Goal: Task Accomplishment & Management: Complete application form

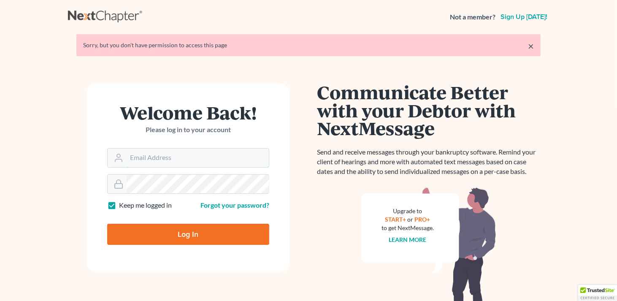
type input "[EMAIL_ADDRESS][DOMAIN_NAME]"
click at [201, 231] on input "Log In" at bounding box center [188, 234] width 162 height 21
type input "Thinking..."
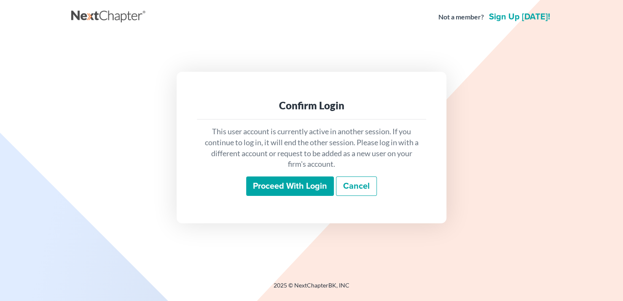
click at [291, 188] on input "Proceed with login" at bounding box center [290, 185] width 88 height 19
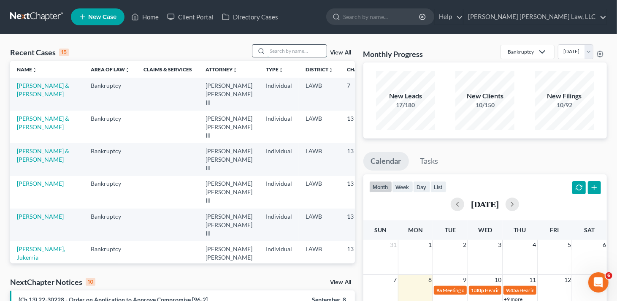
click at [271, 55] on input "search" at bounding box center [296, 51] width 59 height 12
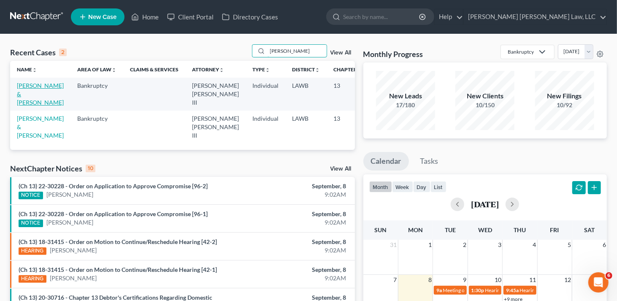
type input "johnson, bryan"
click at [30, 95] on link "Johnson, Bryan & Karen" at bounding box center [40, 94] width 47 height 24
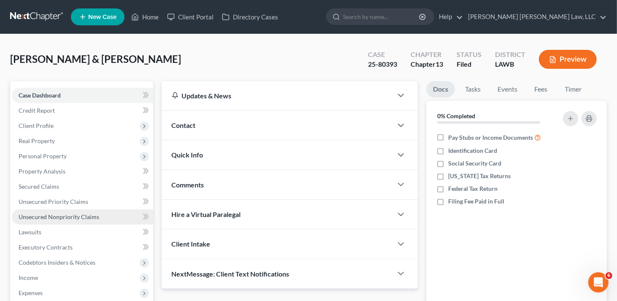
scroll to position [162, 0]
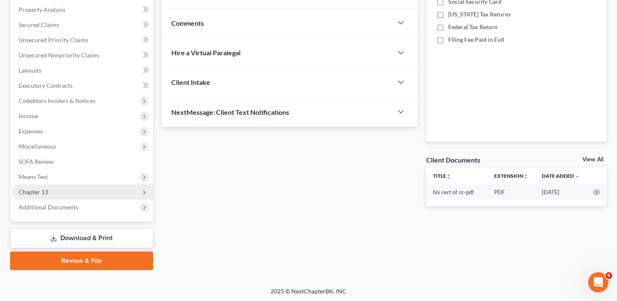
click at [46, 192] on span "Chapter 13" at bounding box center [34, 191] width 30 height 7
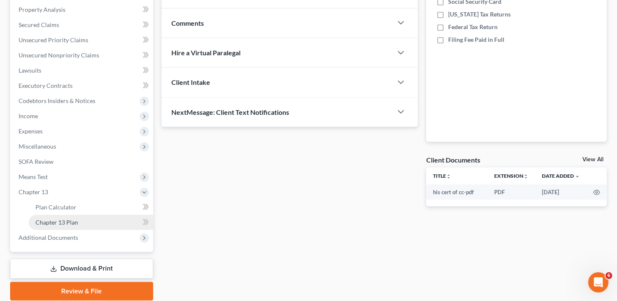
click at [67, 219] on span "Chapter 13 Plan" at bounding box center [56, 221] width 43 height 7
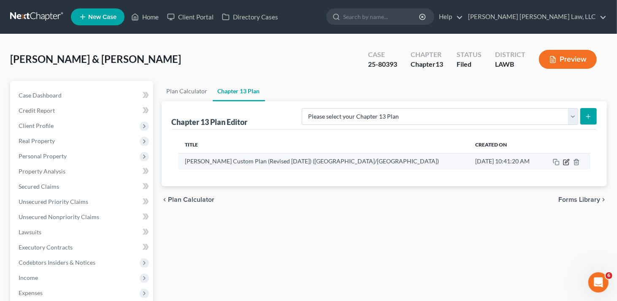
click at [565, 162] on icon "button" at bounding box center [567, 161] width 4 height 4
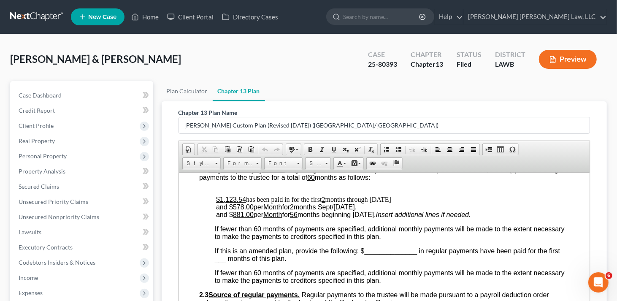
scroll to position [422, 0]
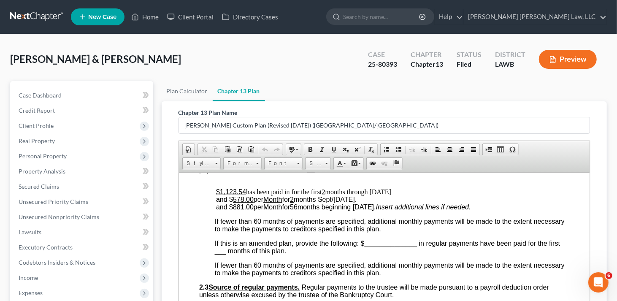
click at [243, 210] on u "881.00" at bounding box center [242, 206] width 21 height 7
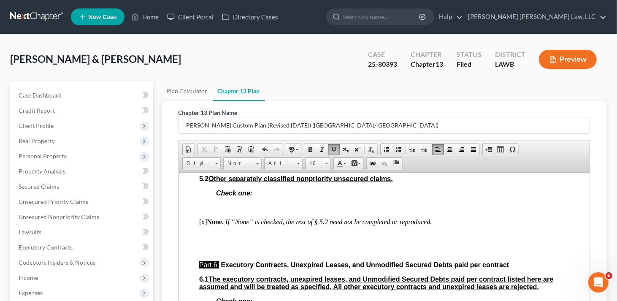
scroll to position [2277, 0]
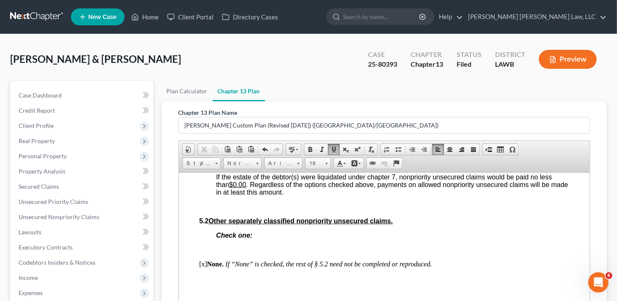
click at [490, 151] on u "$14,613.63" at bounding box center [473, 146] width 34 height 7
click at [390, 166] on span "Based upon the scheduled unsecured and undersecured claims in the amount of $15…" at bounding box center [390, 154] width 348 height 22
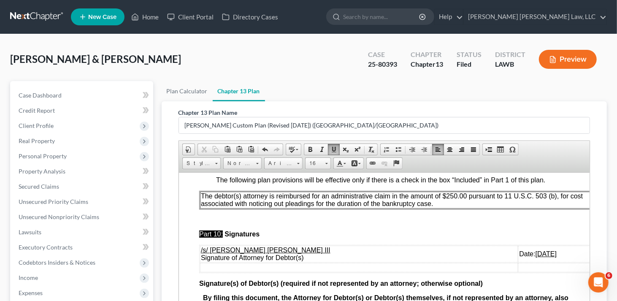
scroll to position [2858, 0]
click at [535, 250] on u "09/03/2025" at bounding box center [545, 253] width 21 height 7
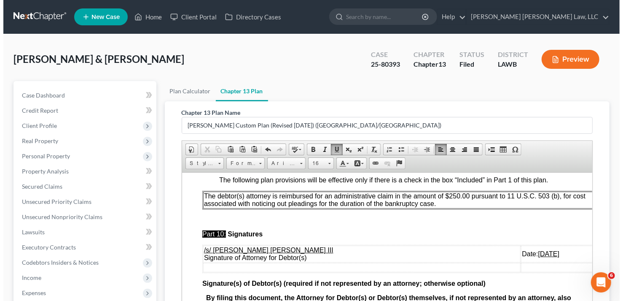
scroll to position [169, 0]
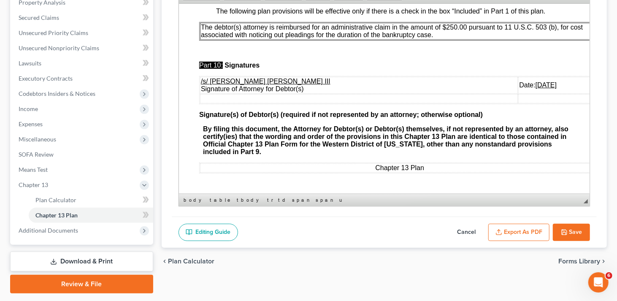
click at [516, 231] on button "Export as PDF" at bounding box center [518, 233] width 61 height 18
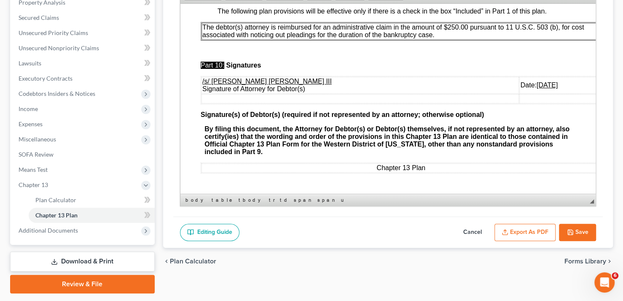
scroll to position [2819, 0]
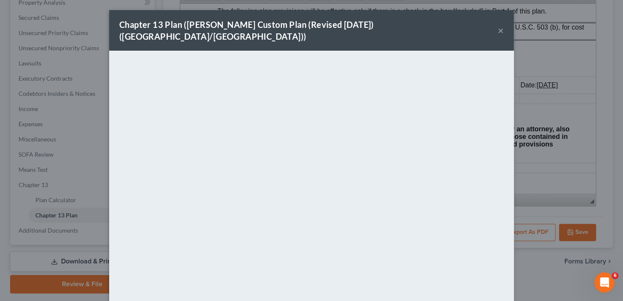
click at [498, 25] on button "×" at bounding box center [501, 30] width 6 height 10
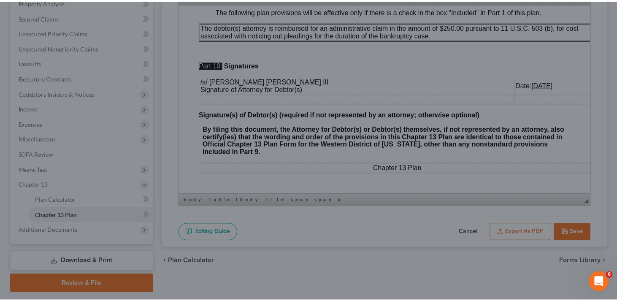
scroll to position [2858, 0]
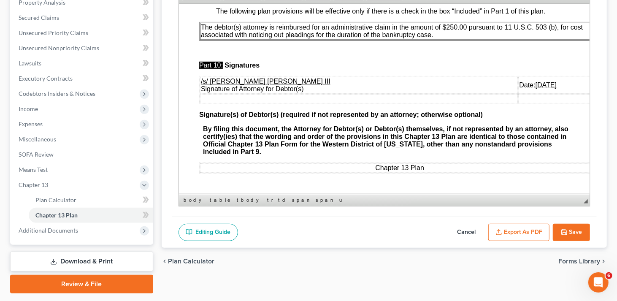
click at [571, 232] on button "Save" at bounding box center [570, 233] width 37 height 18
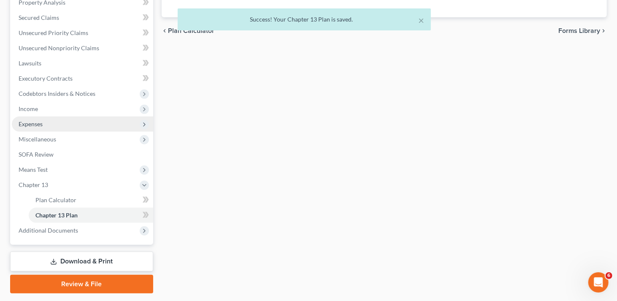
click at [38, 120] on span "Expenses" at bounding box center [31, 123] width 24 height 7
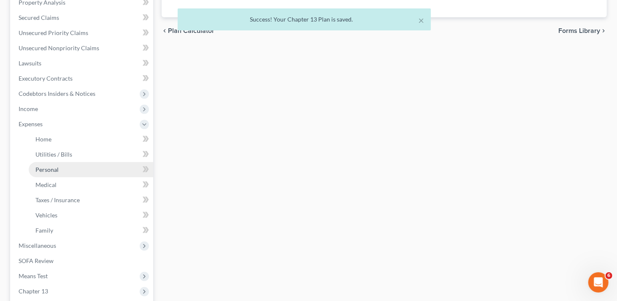
click at [54, 171] on span "Personal" at bounding box center [46, 169] width 23 height 7
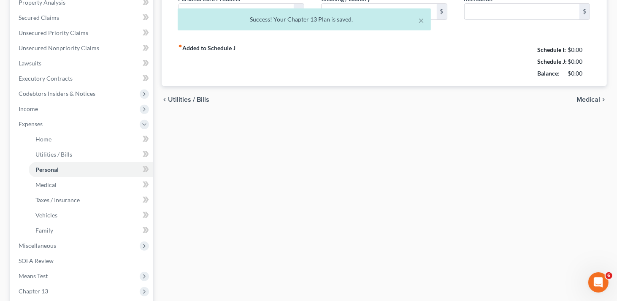
scroll to position [20, 0]
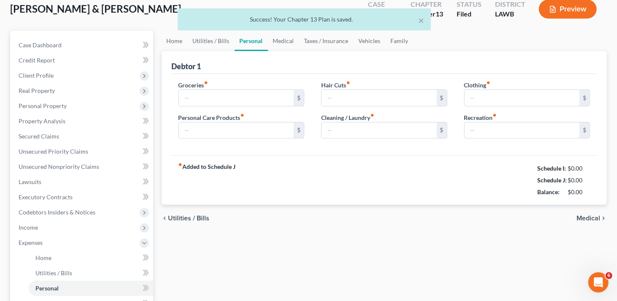
type input "908.30"
type input "109.00"
type input "0.00"
type input "35.00"
type input "100.00"
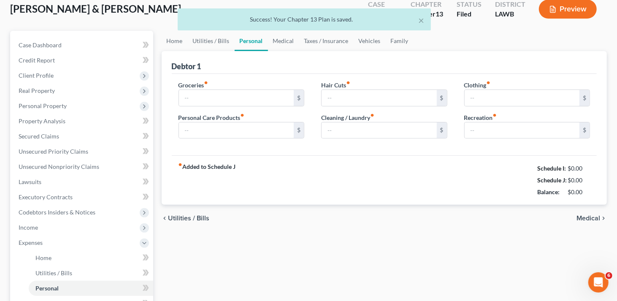
type input "0.00"
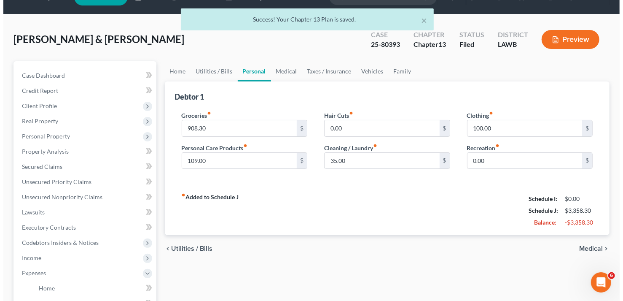
scroll to position [0, 0]
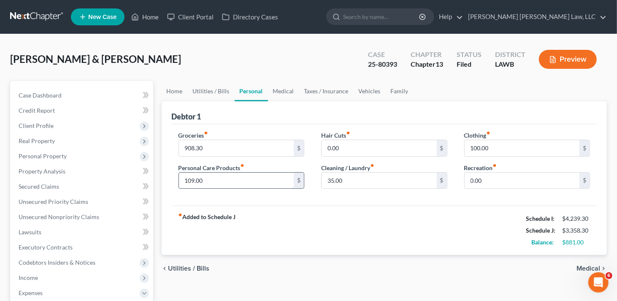
click at [193, 180] on input "109.00" at bounding box center [236, 180] width 115 height 16
type input "100.00"
type input "900"
click at [360, 182] on input "35.00" at bounding box center [378, 180] width 115 height 16
type input "33"
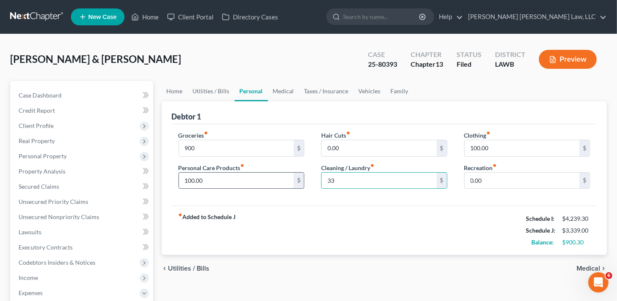
click at [237, 181] on input "100.00" at bounding box center [236, 180] width 115 height 16
click at [491, 178] on input "0.00" at bounding box center [521, 180] width 115 height 16
click at [153, 13] on link "Home" at bounding box center [145, 16] width 36 height 15
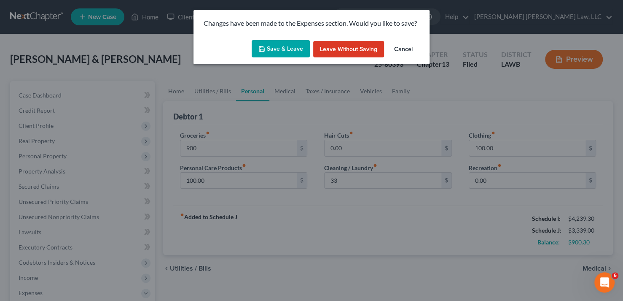
click at [274, 48] on button "Save & Leave" at bounding box center [281, 49] width 58 height 18
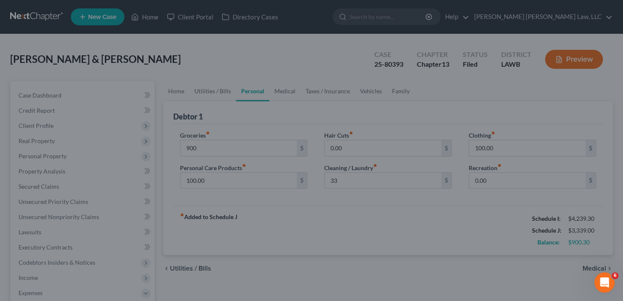
type input "900.00"
type input "33.00"
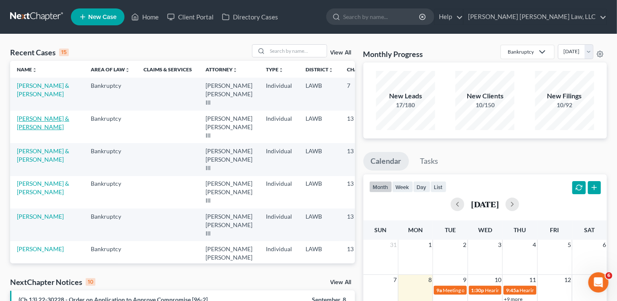
click at [18, 124] on link "Johnson, Bryan & Karen" at bounding box center [43, 123] width 52 height 16
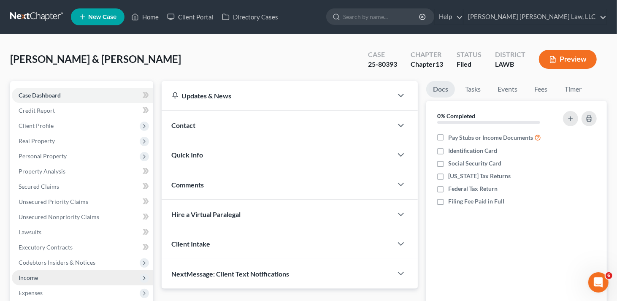
click at [33, 275] on span "Income" at bounding box center [28, 277] width 19 height 7
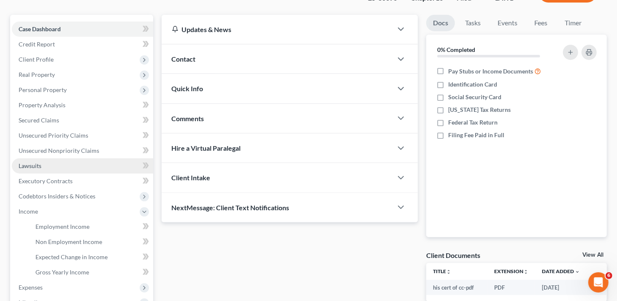
scroll to position [84, 0]
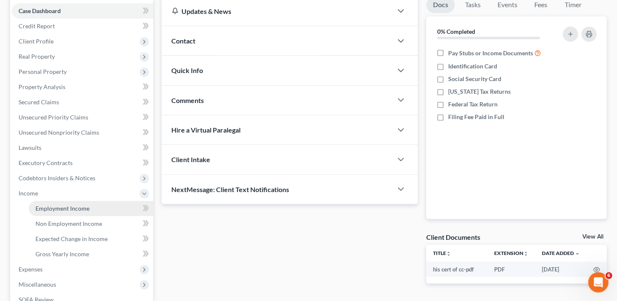
click at [78, 208] on span "Employment Income" at bounding box center [62, 208] width 54 height 7
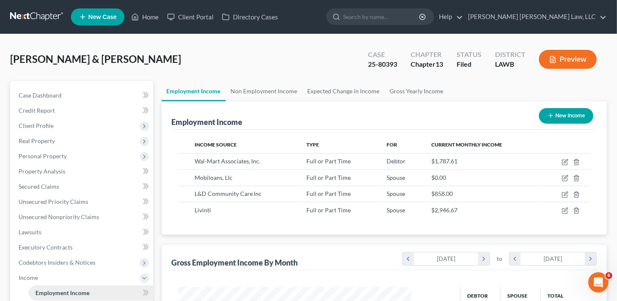
scroll to position [150, 250]
click at [267, 88] on link "Non Employment Income" at bounding box center [264, 91] width 77 height 20
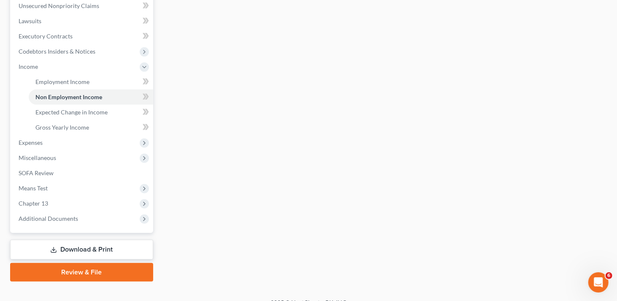
click at [116, 248] on link "Download & Print" at bounding box center [81, 250] width 143 height 20
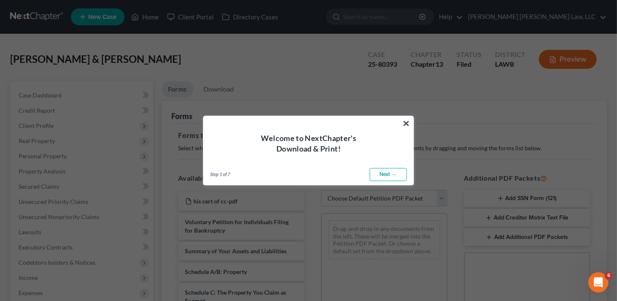
click at [408, 123] on button "×" at bounding box center [406, 122] width 8 height 13
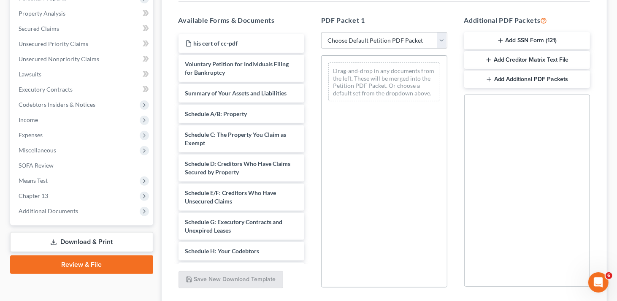
scroll to position [93, 0]
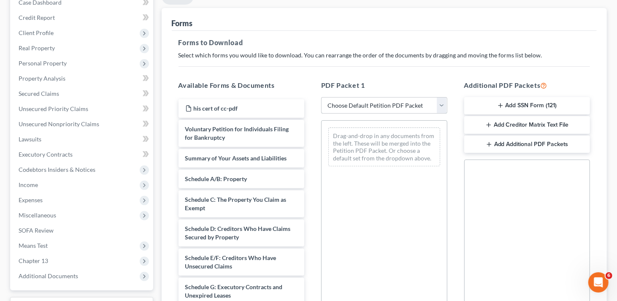
click at [412, 107] on select "Choose Default Petition PDF Packet Complete Bankruptcy Petition (all forms and …" at bounding box center [384, 105] width 126 height 17
select select "2"
click at [321, 97] on select "Choose Default Petition PDF Packet Complete Bankruptcy Petition (all forms and …" at bounding box center [384, 105] width 126 height 17
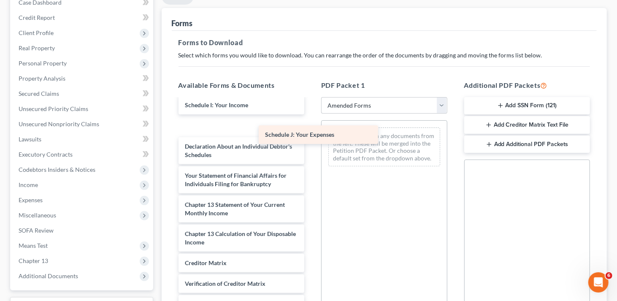
scroll to position [205, 0]
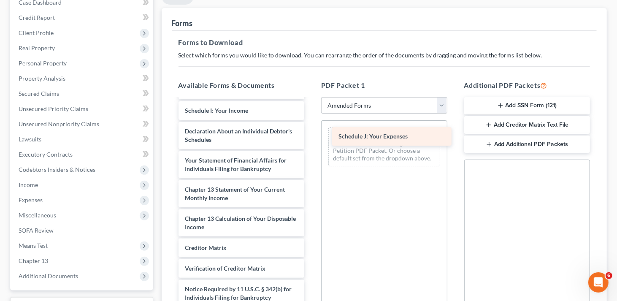
drag, startPoint x: 229, startPoint y: 129, endPoint x: 381, endPoint y: 140, distance: 152.6
click at [311, 140] on div "Schedule J: Your Expenses Voluntary Petition for Individuals Filing for Bankrup…" at bounding box center [242, 111] width 140 height 434
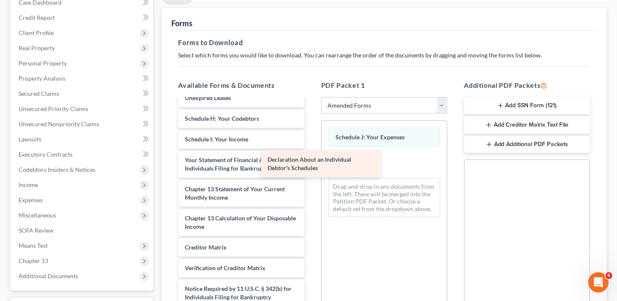
scroll to position [177, 0]
drag, startPoint x: 268, startPoint y: 135, endPoint x: 388, endPoint y: 168, distance: 123.8
click at [311, 168] on div "Declaration About an Individual Debtor's Schedules Voluntary Petition for Indiv…" at bounding box center [242, 124] width 140 height 404
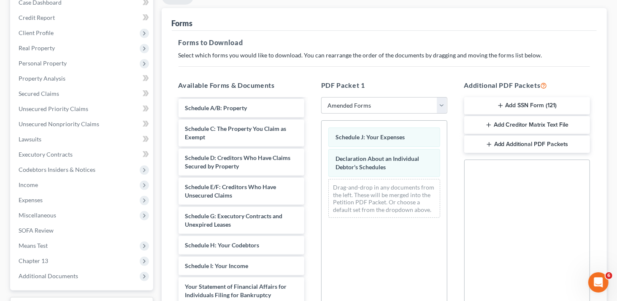
scroll to position [0, 0]
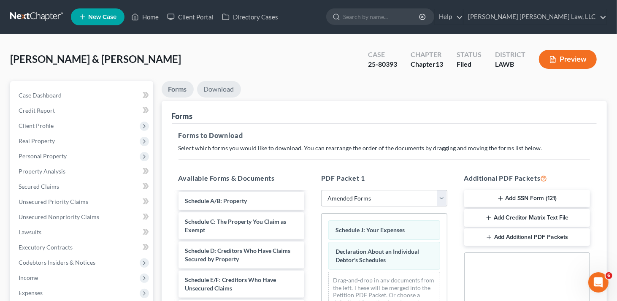
click at [220, 82] on link "Download" at bounding box center [219, 89] width 44 height 16
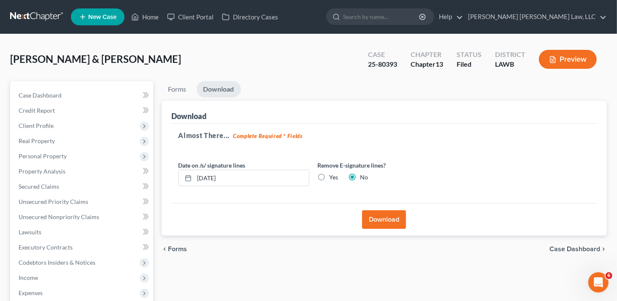
click at [389, 218] on button "Download" at bounding box center [384, 219] width 44 height 19
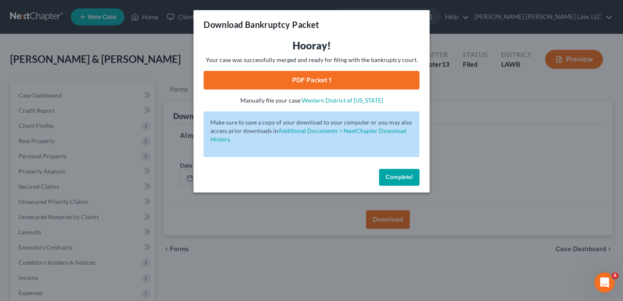
click at [319, 80] on link "PDF Packet 1" at bounding box center [312, 80] width 216 height 19
click at [391, 178] on span "Complete!" at bounding box center [399, 176] width 27 height 7
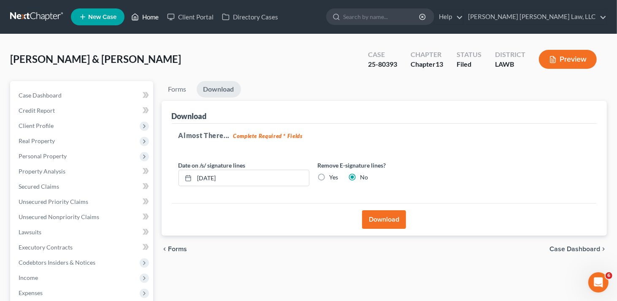
click at [154, 17] on link "Home" at bounding box center [145, 16] width 36 height 15
